Goal: Navigation & Orientation: Find specific page/section

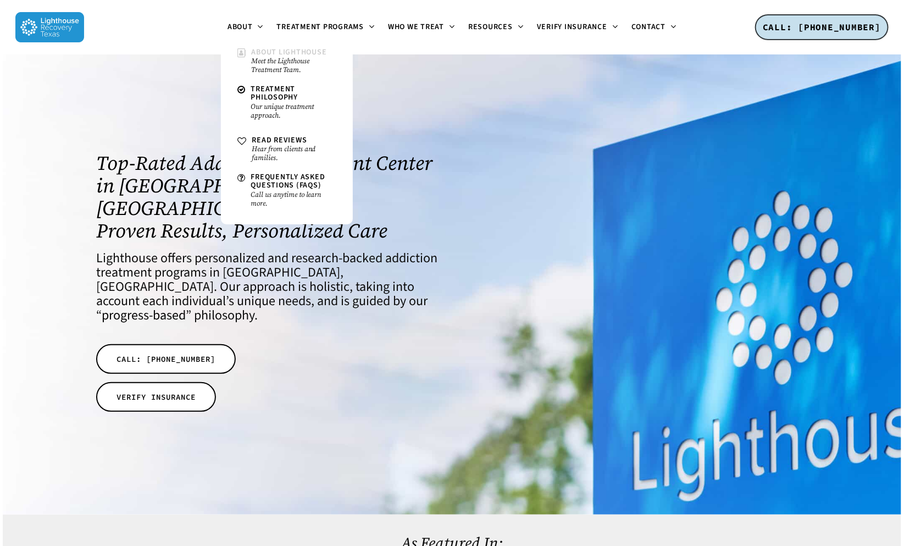
click at [302, 64] on small "Meet the Lighthouse Treatment Team." at bounding box center [294, 66] width 85 height 18
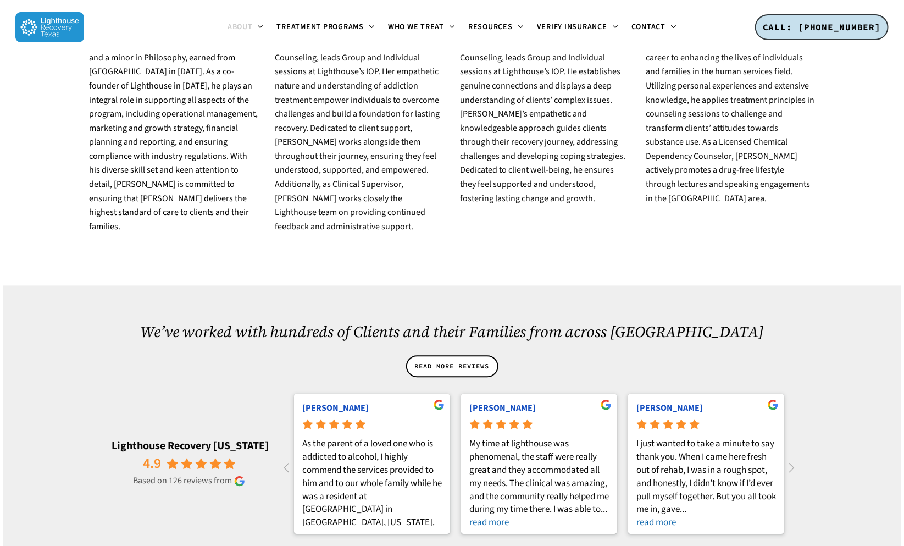
scroll to position [558, 0]
